Goal: Check status: Check status

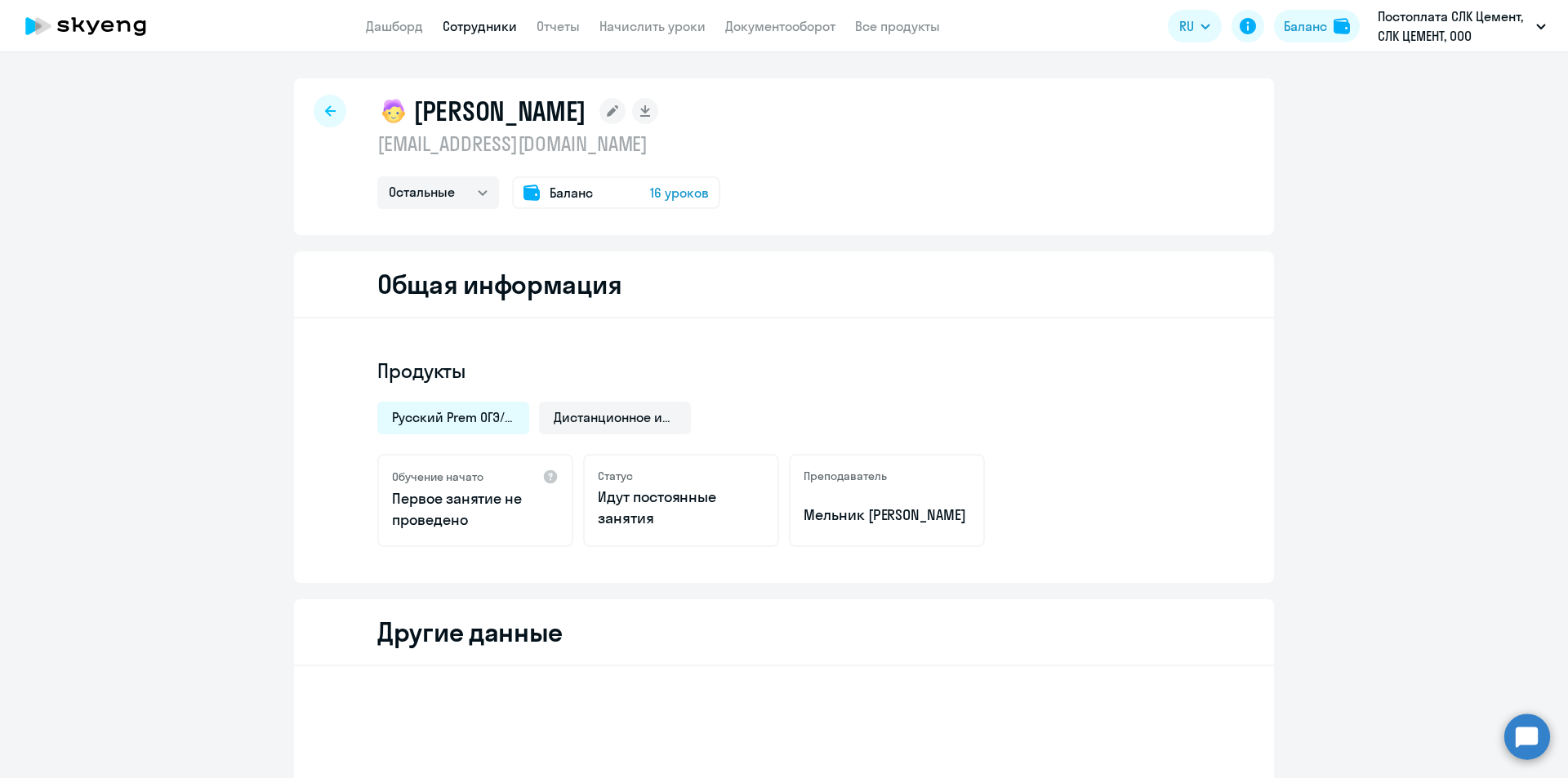
select select "others"
click at [770, 24] on link "Документооборот" at bounding box center [780, 26] width 111 height 16
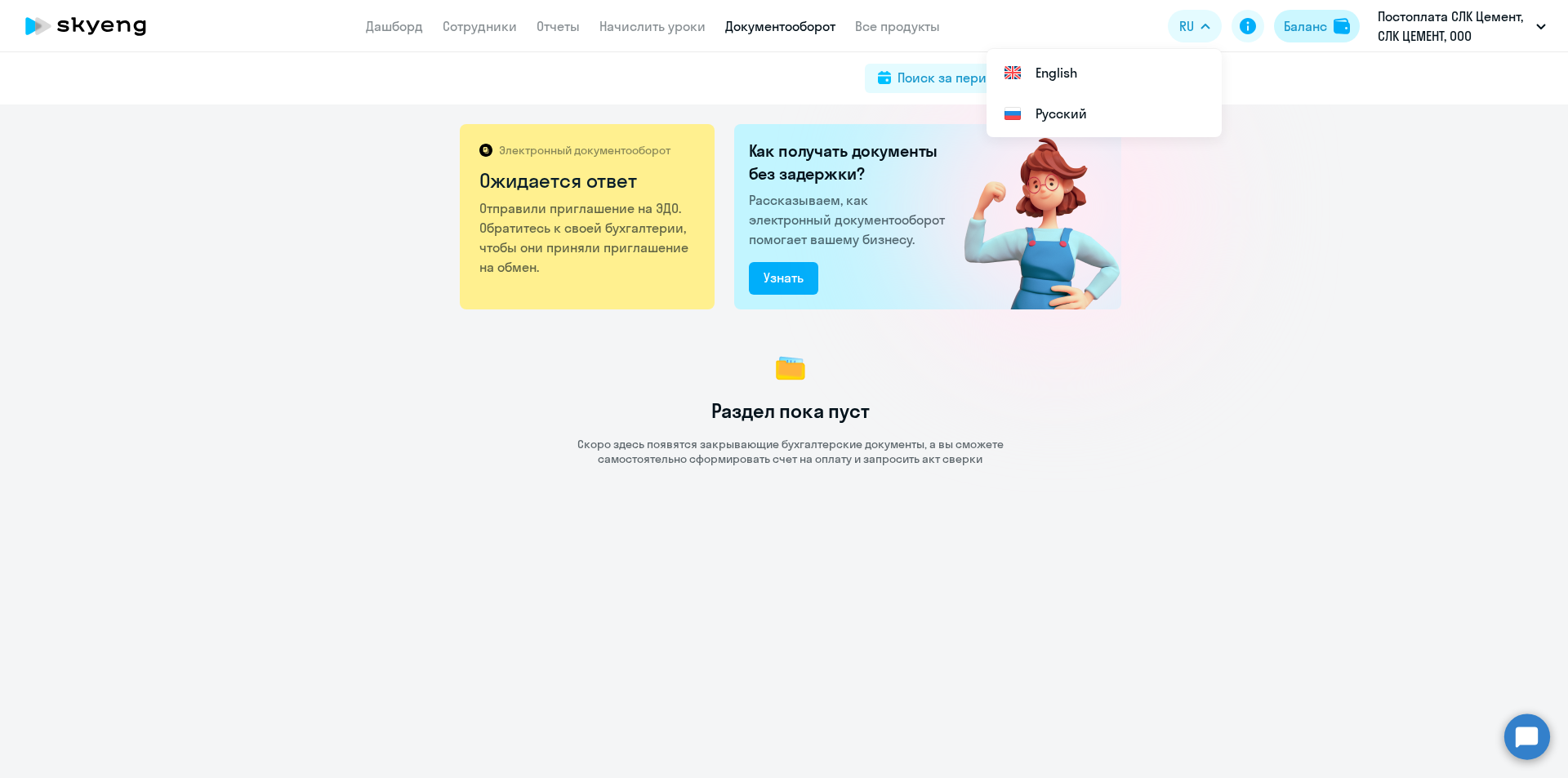
click at [1292, 23] on div "Баланс" at bounding box center [1305, 26] width 43 height 20
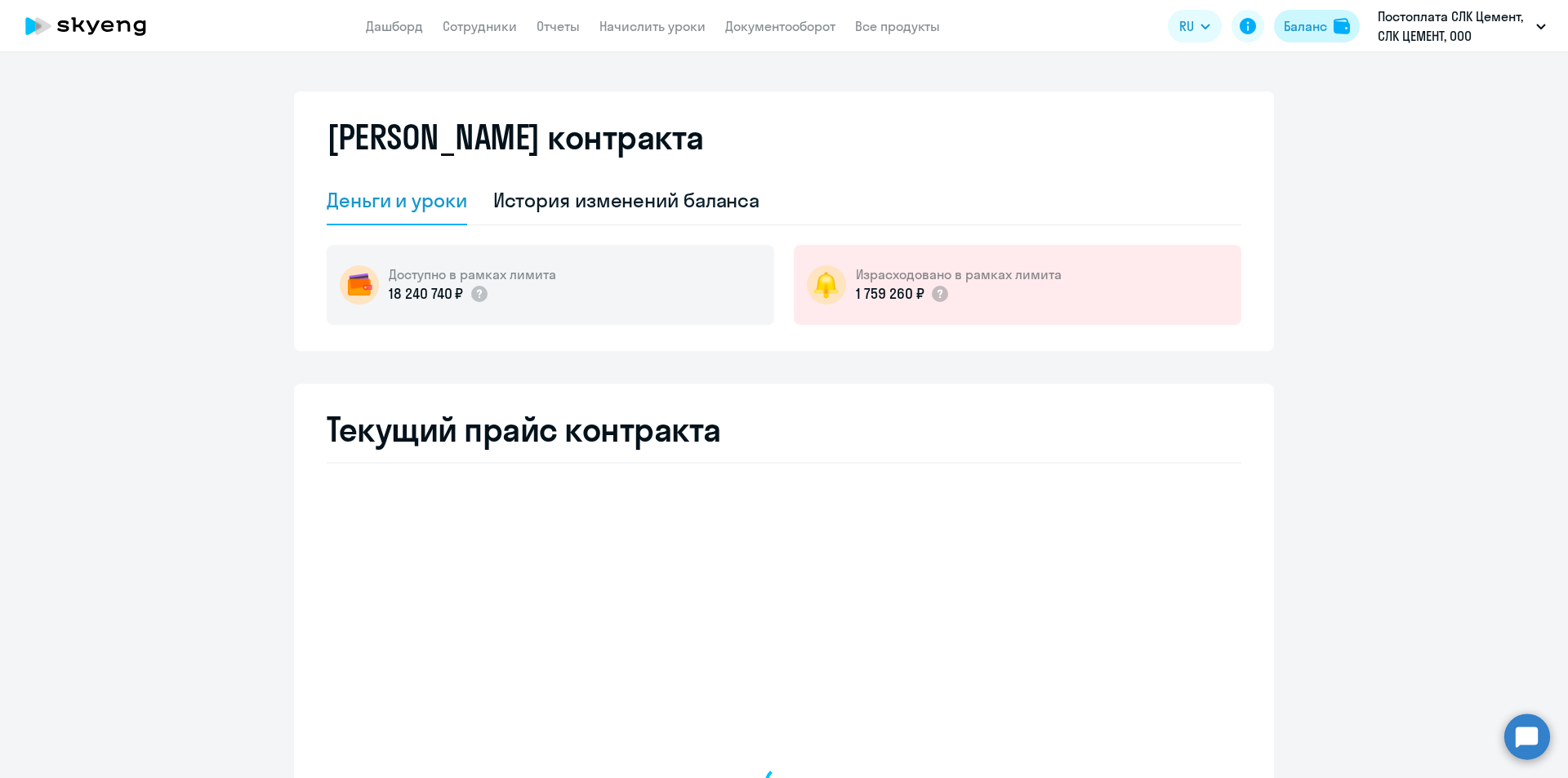
select select "english_adult_not_native_speaker"
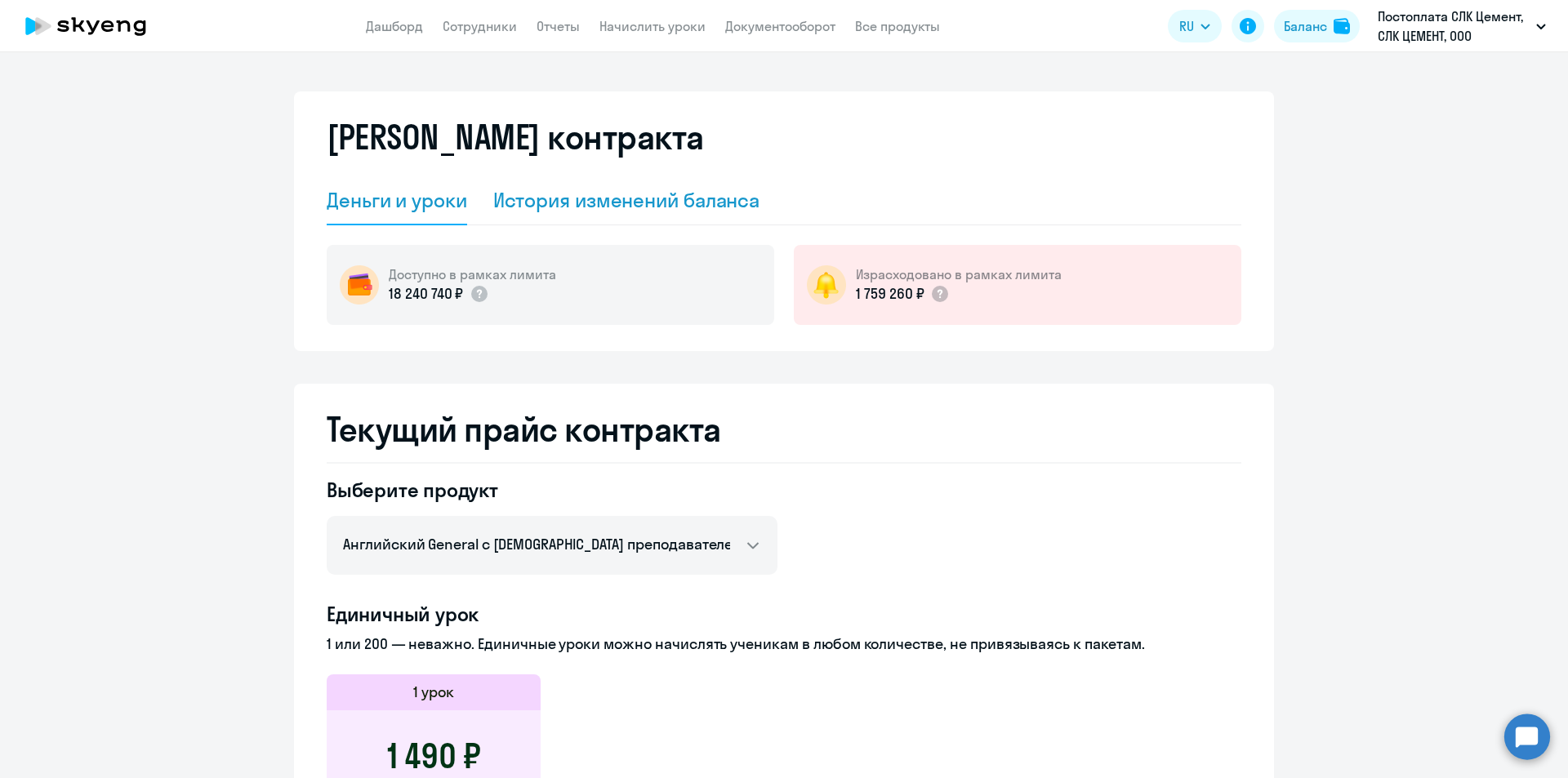
click at [731, 200] on div "История изменений баланса" at bounding box center [626, 199] width 267 height 26
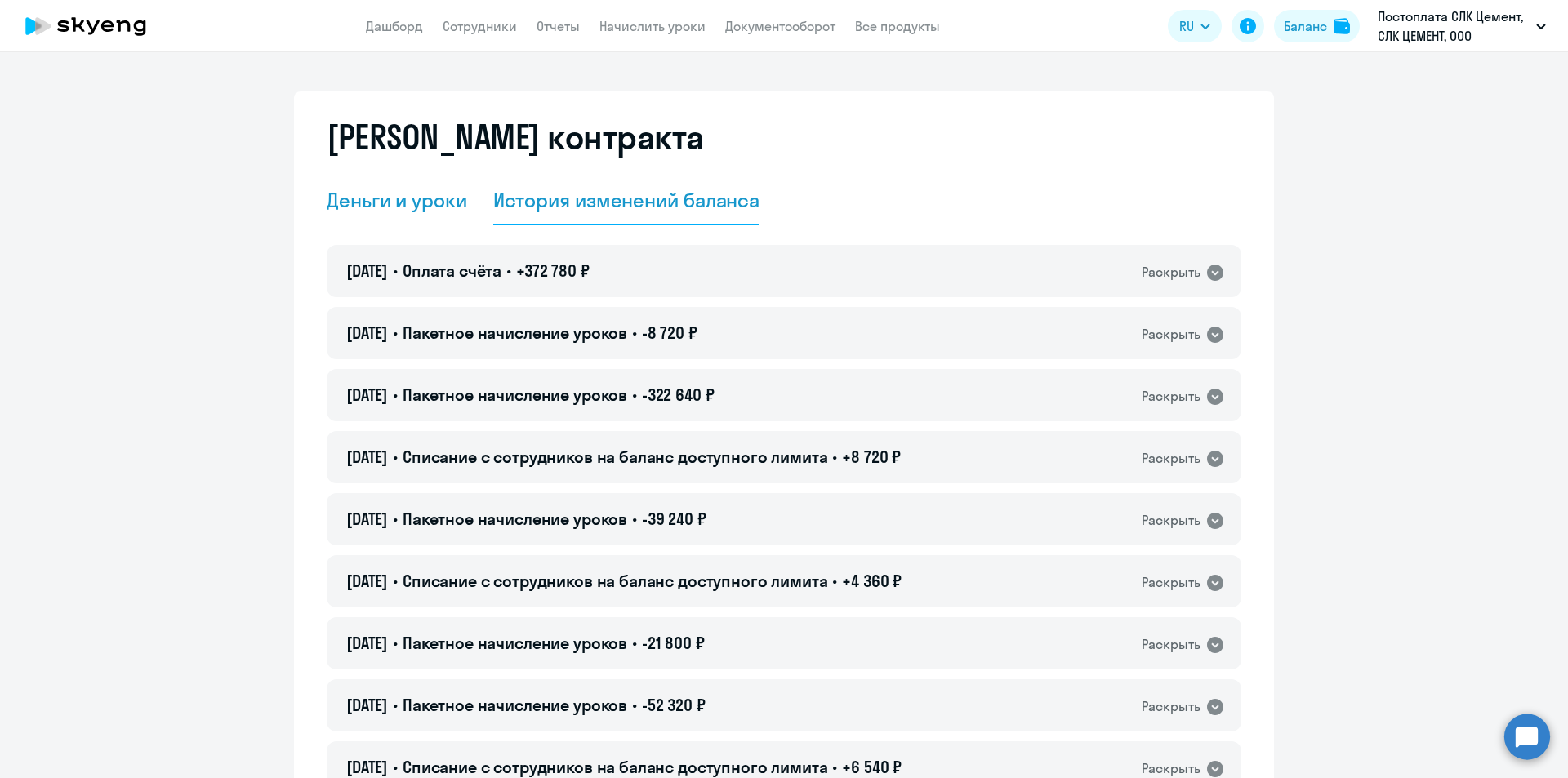
click at [423, 186] on div "Деньги и уроки" at bounding box center [397, 201] width 140 height 49
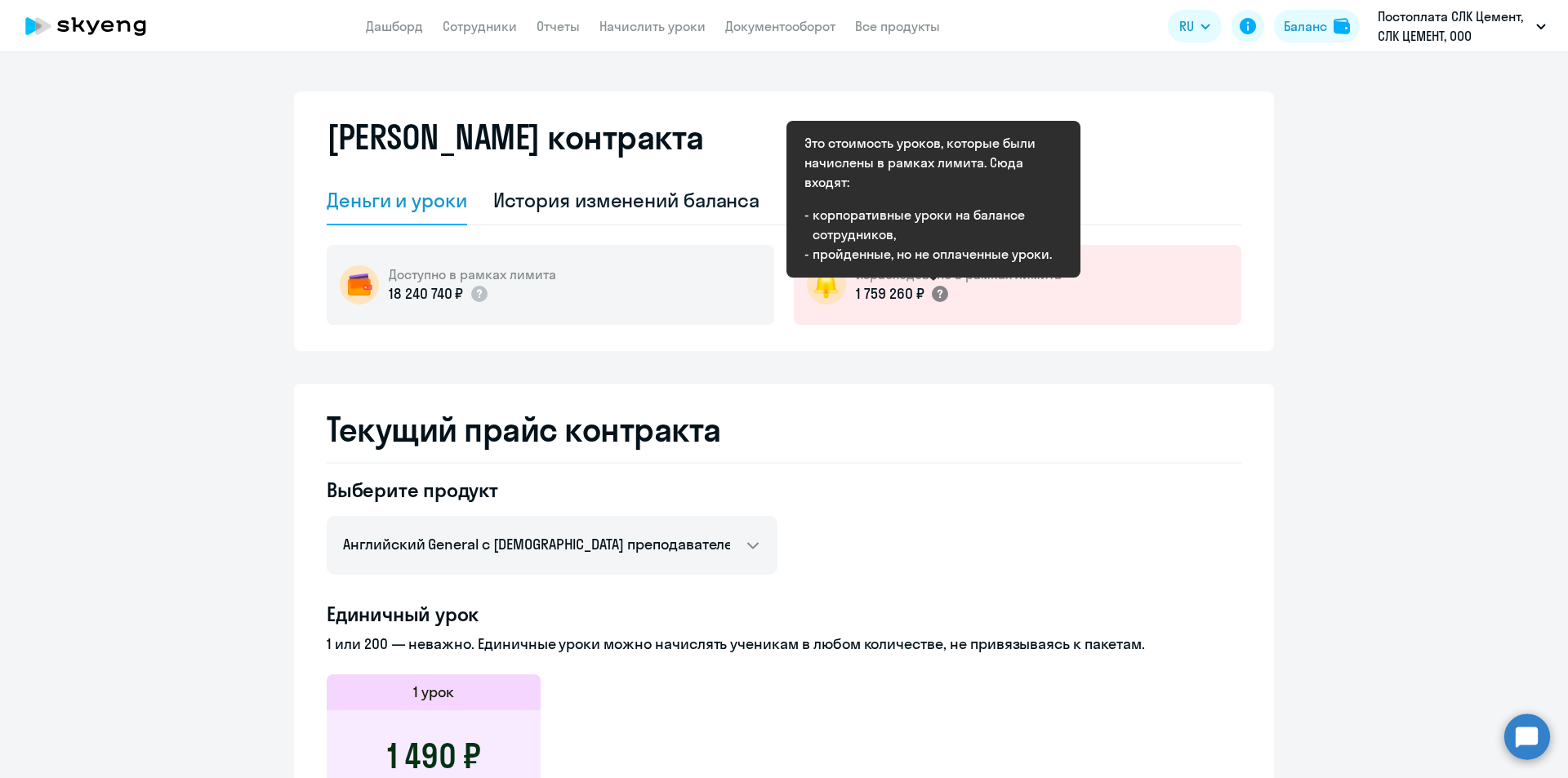
click at [930, 295] on icon at bounding box center [940, 294] width 20 height 20
click at [858, 294] on p "1 759 260 ₽" at bounding box center [890, 293] width 68 height 21
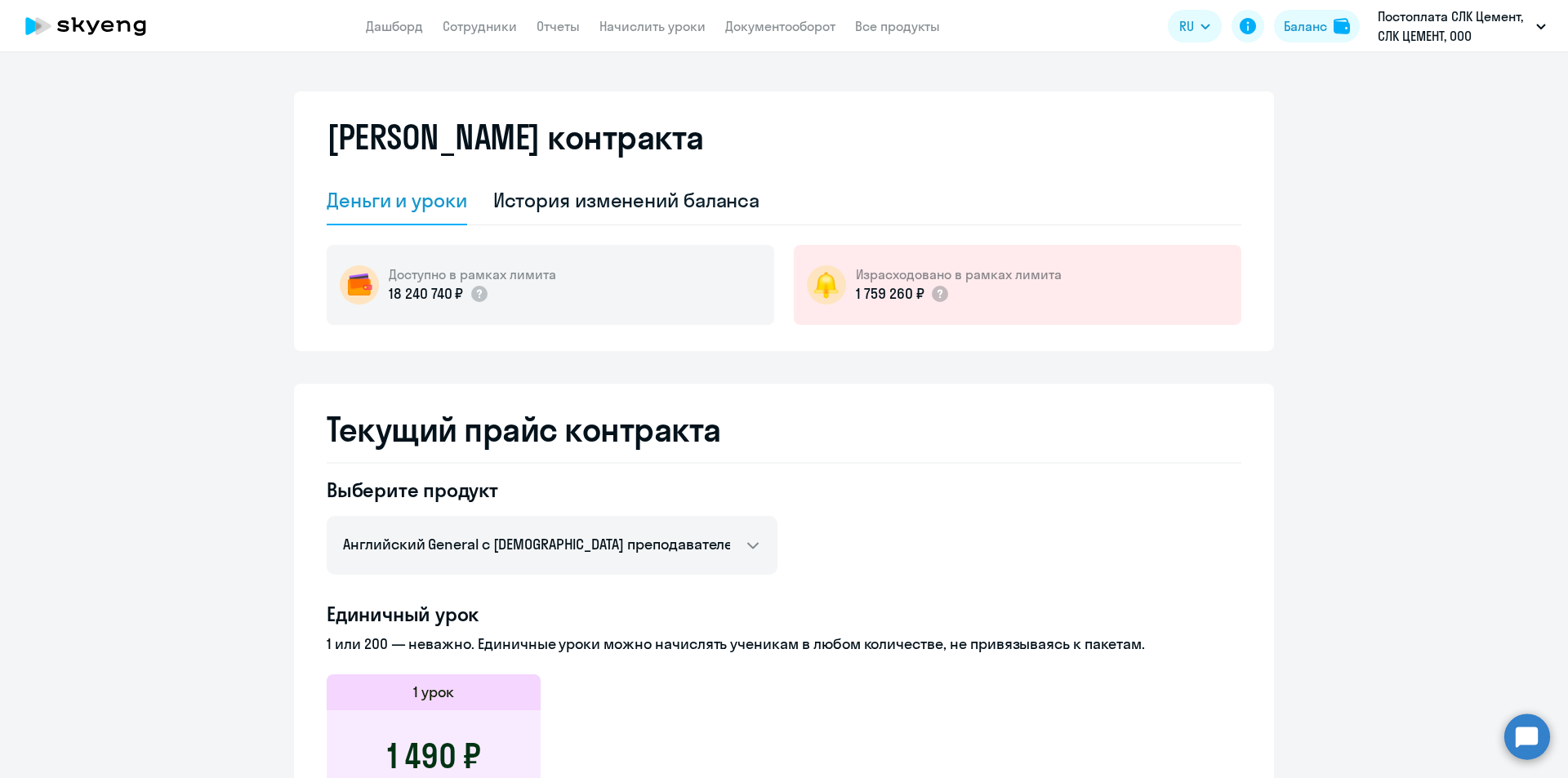
click at [867, 270] on h5 "Израсходовано в рамках лимита" at bounding box center [958, 274] width 206 height 18
click at [639, 204] on div "История изменений баланса" at bounding box center [626, 199] width 267 height 26
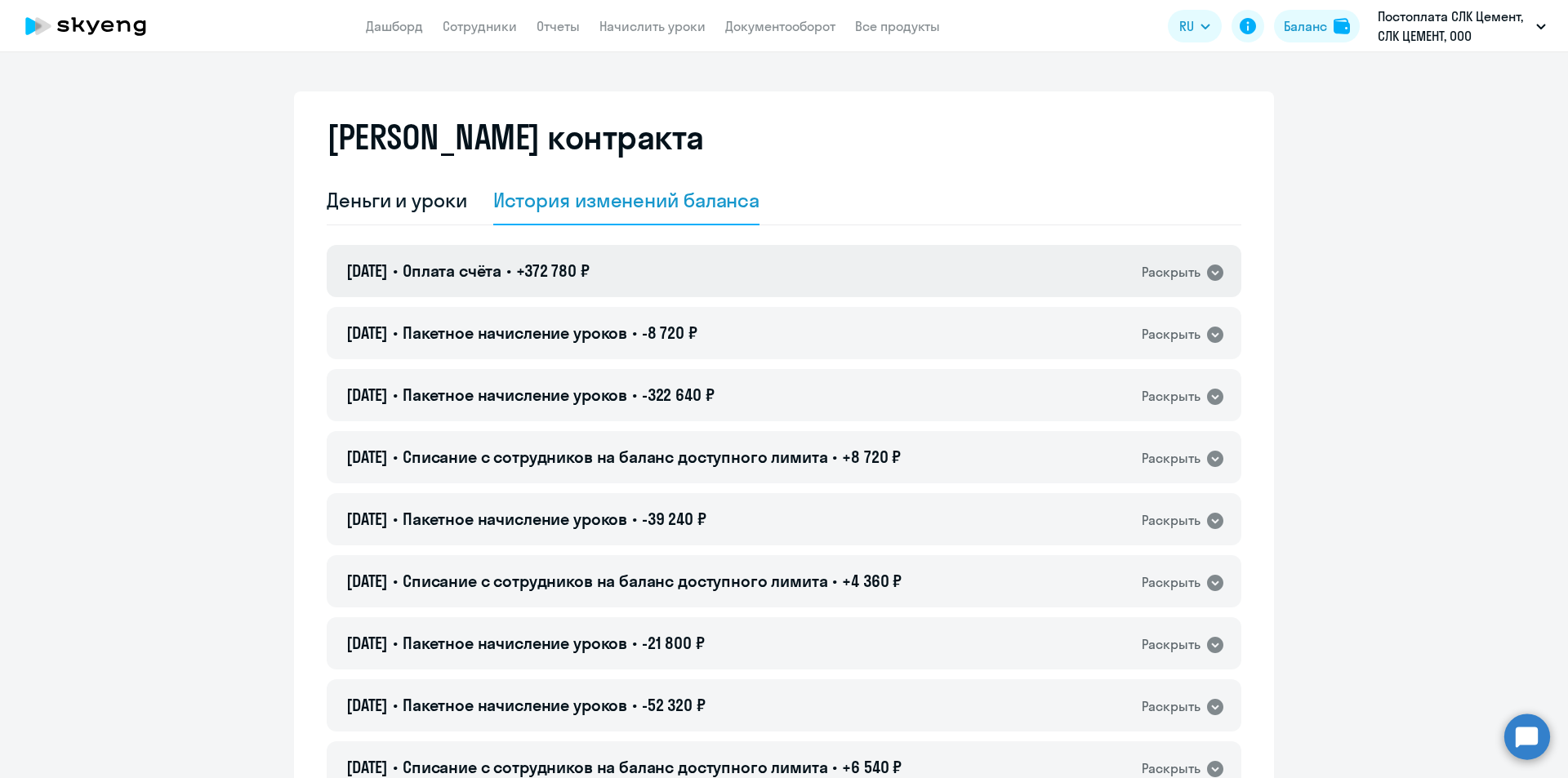
click at [1176, 265] on div "Раскрыть" at bounding box center [1170, 272] width 59 height 21
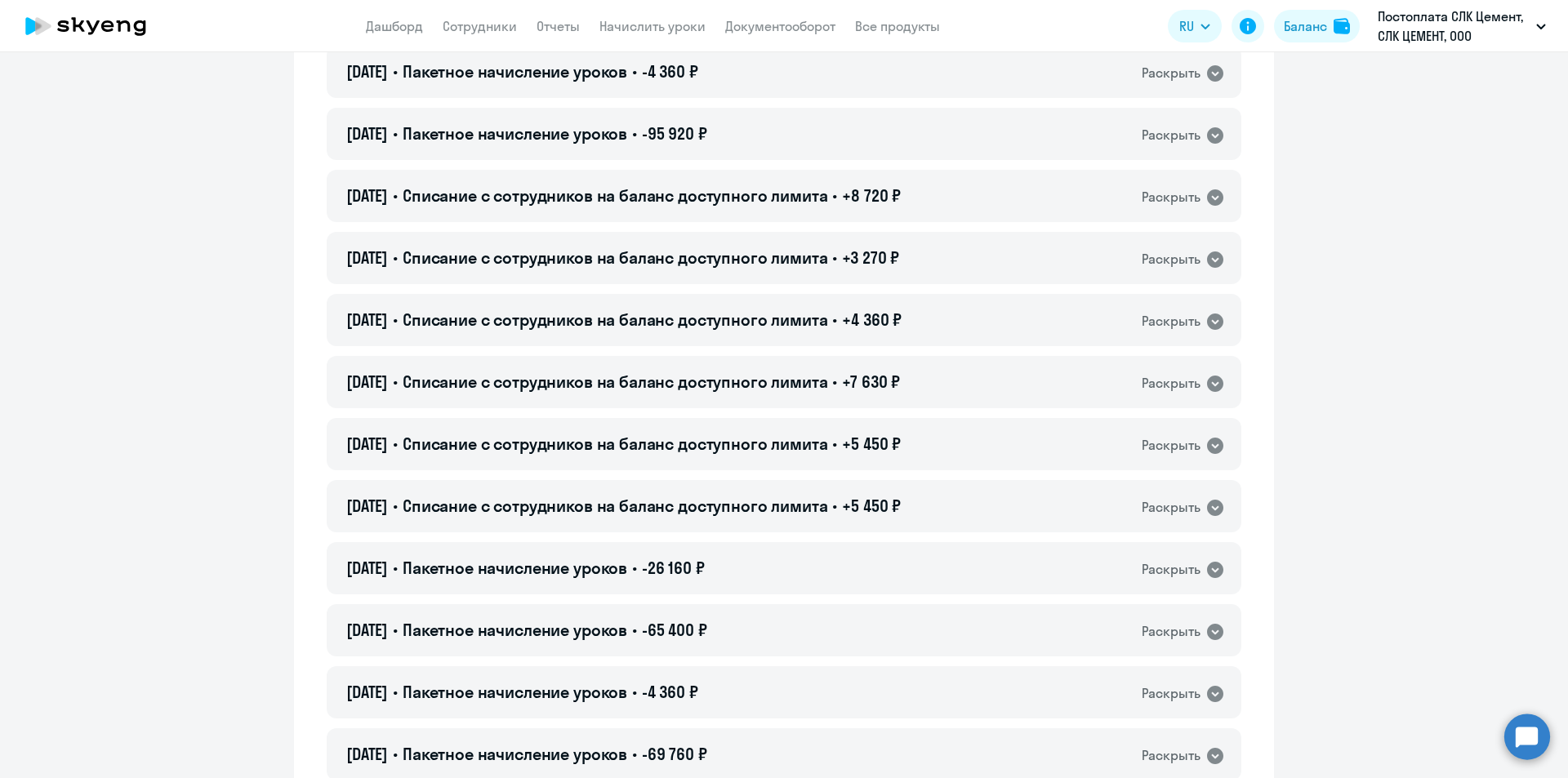
scroll to position [653, 0]
